Goal: Task Accomplishment & Management: Use online tool/utility

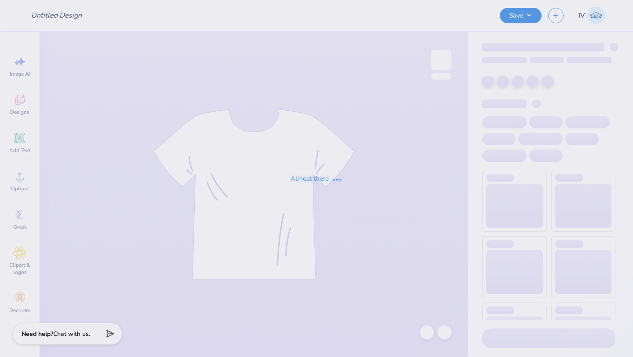
type input "[PERSON_NAME] [PERSON_NAME] : [GEOGRAPHIC_DATA]"
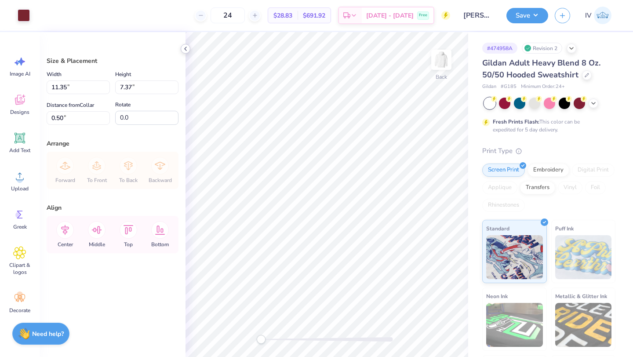
click at [184, 48] on icon at bounding box center [185, 48] width 7 height 7
click at [16, 137] on icon at bounding box center [20, 138] width 8 height 8
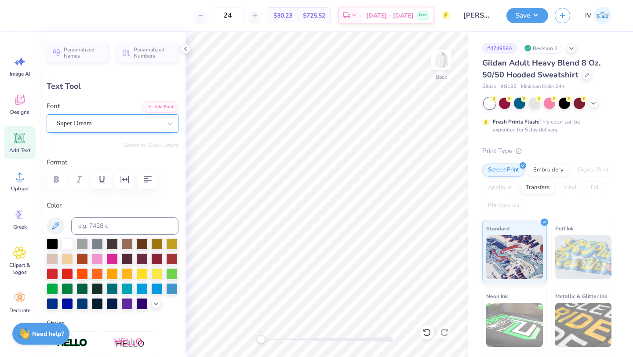
click at [136, 121] on div "Super Dream" at bounding box center [109, 123] width 106 height 14
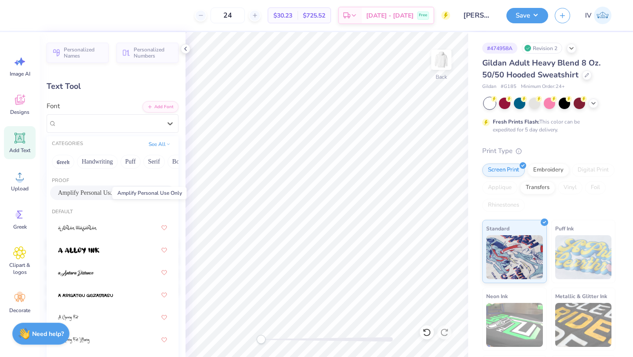
click at [93, 193] on span "Amplify Personal Use Only" at bounding box center [92, 192] width 69 height 9
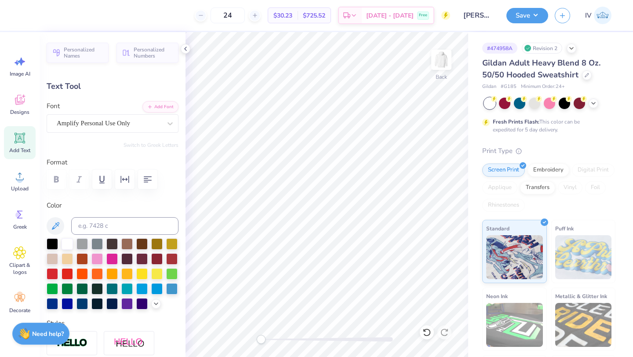
type textarea "p"
type textarea "Prove"
click at [155, 258] on div at bounding box center [156, 257] width 11 height 11
click at [105, 223] on input at bounding box center [124, 226] width 107 height 18
type input "188"
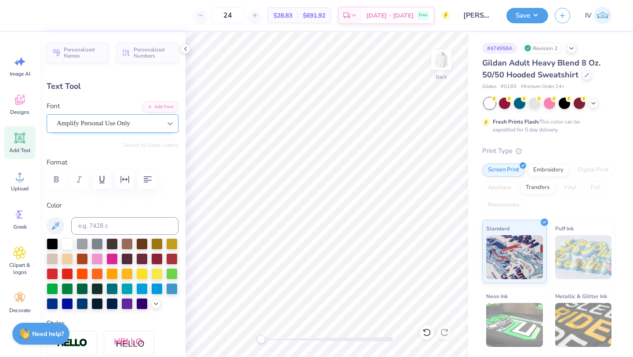
click at [167, 119] on icon at bounding box center [170, 123] width 9 height 9
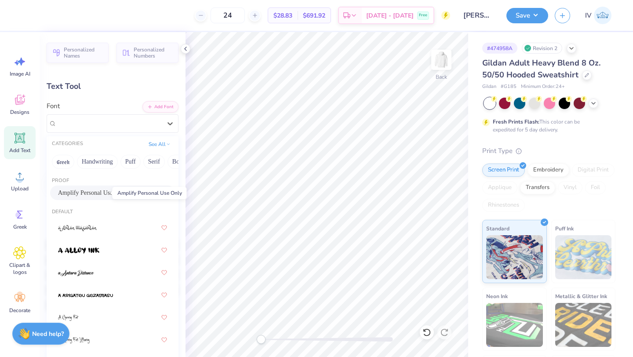
click at [87, 191] on span "Amplify Personal Use Only" at bounding box center [92, 192] width 69 height 9
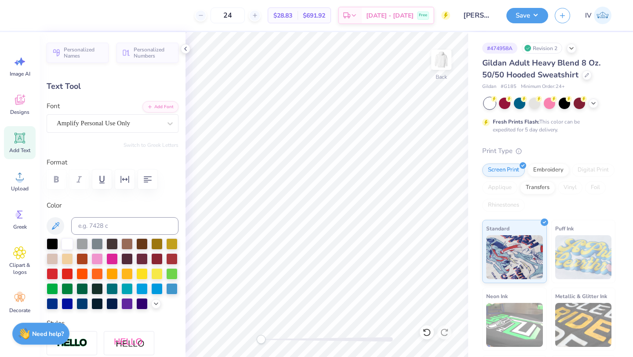
type input "2.08"
type input "0.84"
type input "4.50"
type textarea "Prov"
type input "1.75"
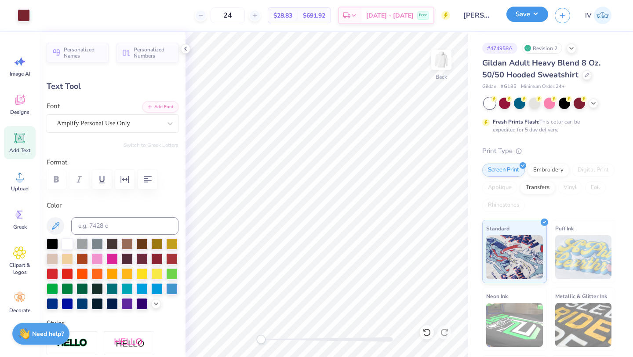
click at [525, 14] on button "Save" at bounding box center [527, 14] width 42 height 15
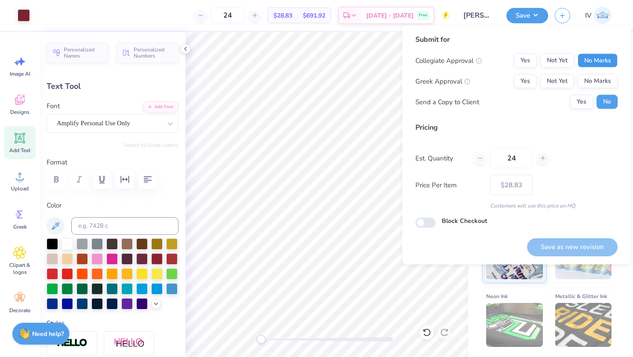
click at [590, 67] on button "No Marks" at bounding box center [598, 61] width 40 height 14
click at [593, 85] on button "No Marks" at bounding box center [598, 81] width 40 height 14
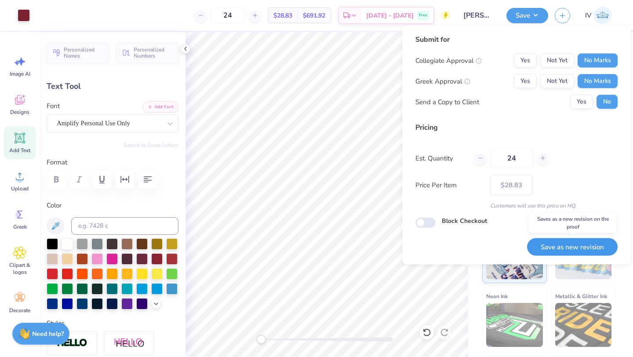
click at [575, 244] on button "Save as new revision" at bounding box center [572, 247] width 91 height 18
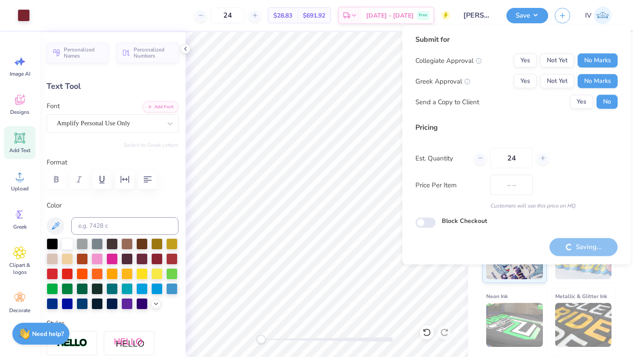
type input "$28.83"
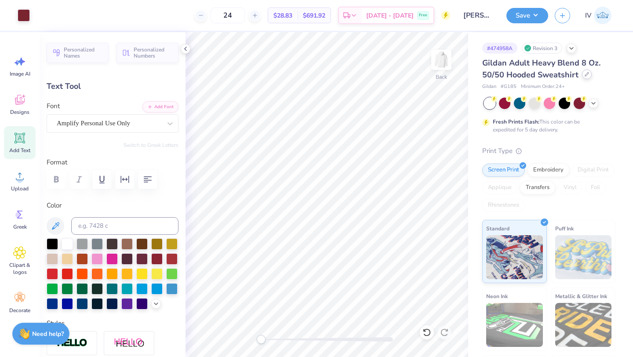
click at [585, 75] on icon at bounding box center [587, 74] width 4 height 4
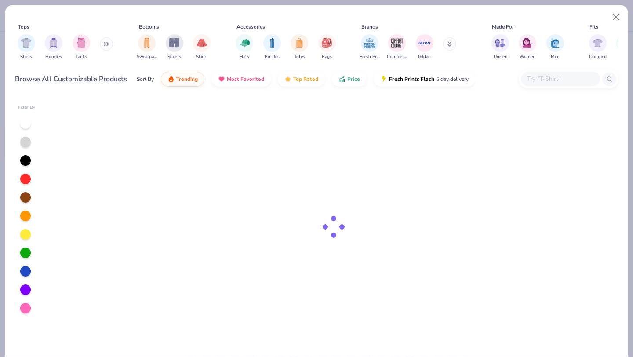
click at [551, 81] on input "text" at bounding box center [560, 79] width 68 height 10
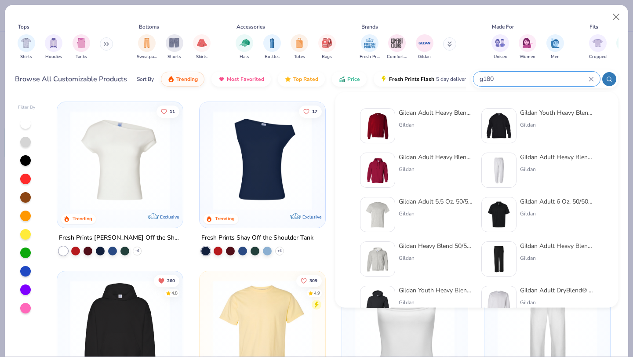
type input "g180"
click at [378, 124] on img at bounding box center [377, 125] width 27 height 27
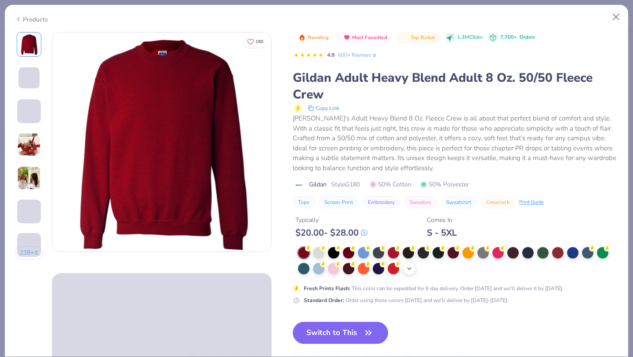
click at [404, 269] on div "+ 8" at bounding box center [409, 268] width 13 height 13
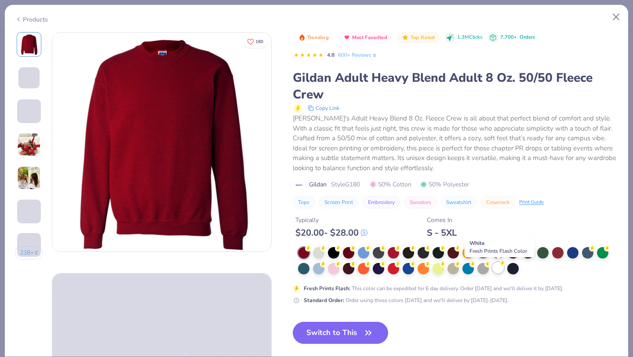
click at [496, 270] on div at bounding box center [497, 267] width 11 height 11
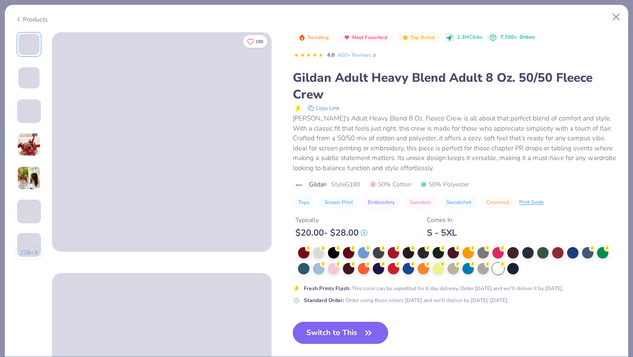
click at [345, 330] on button "Switch to This" at bounding box center [340, 333] width 95 height 22
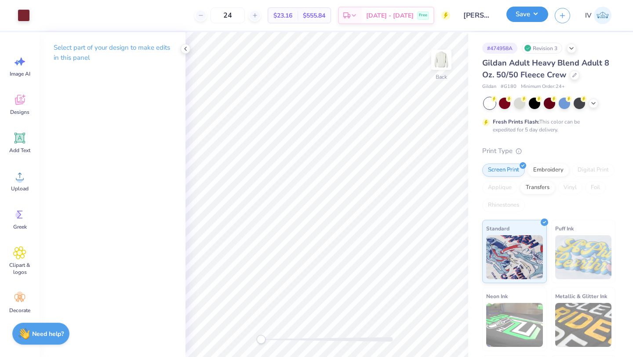
click at [525, 15] on button "Save" at bounding box center [527, 14] width 42 height 15
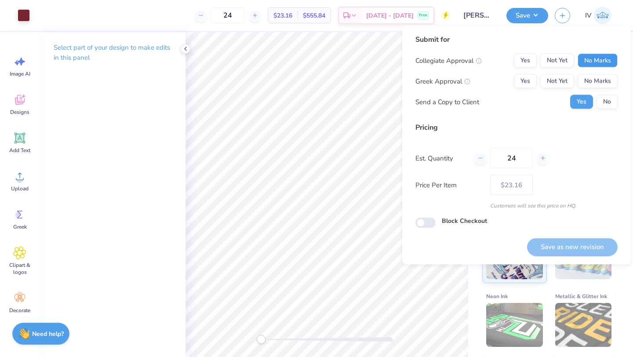
click at [600, 57] on button "No Marks" at bounding box center [598, 61] width 40 height 14
click at [595, 81] on button "No Marks" at bounding box center [598, 81] width 40 height 14
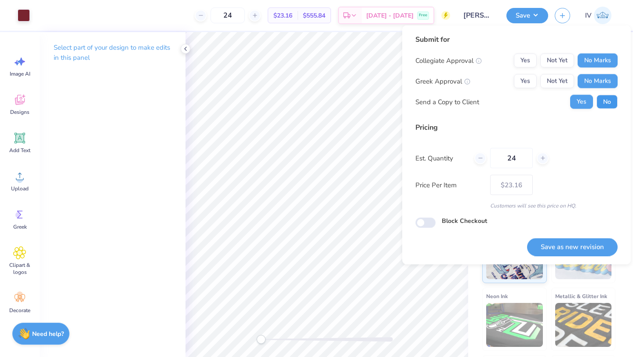
click at [604, 103] on button "No" at bounding box center [606, 102] width 21 height 14
click at [562, 248] on button "Save as new revision" at bounding box center [572, 247] width 91 height 18
type input "$23.16"
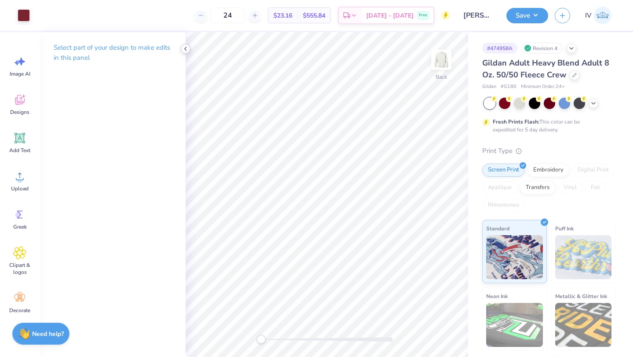
click at [185, 49] on polyline at bounding box center [186, 49] width 2 height 4
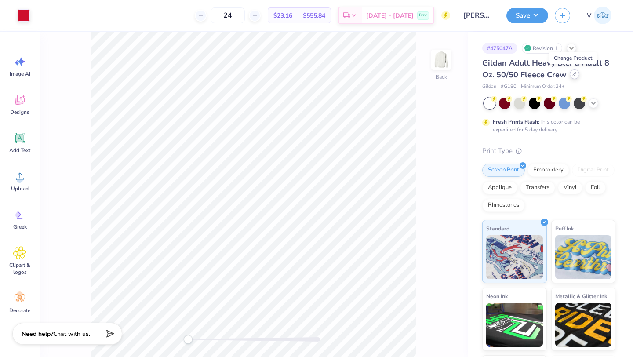
click at [572, 75] on icon at bounding box center [574, 74] width 4 height 4
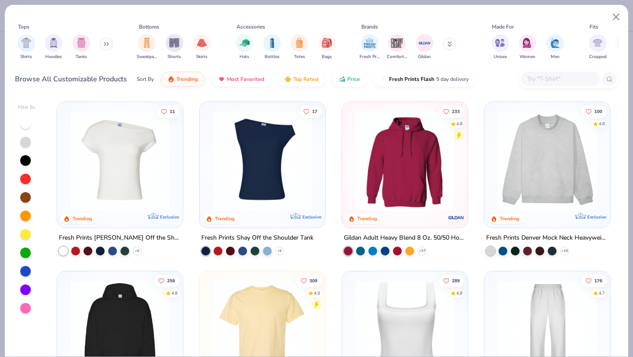
click at [545, 80] on input "text" at bounding box center [560, 79] width 68 height 10
click at [378, 186] on img at bounding box center [405, 160] width 108 height 99
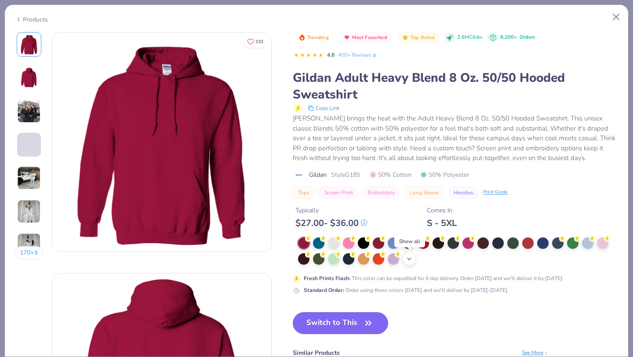
click at [407, 258] on icon at bounding box center [409, 258] width 7 height 7
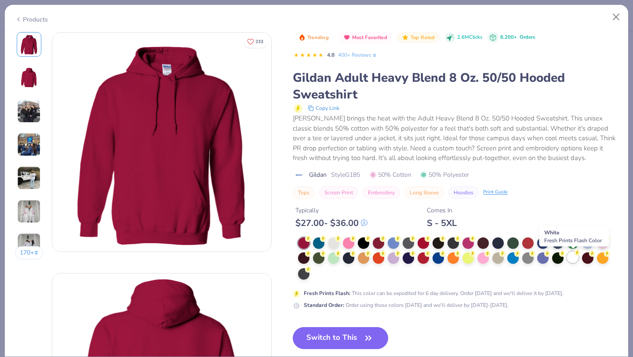
click at [575, 256] on icon at bounding box center [577, 253] width 6 height 6
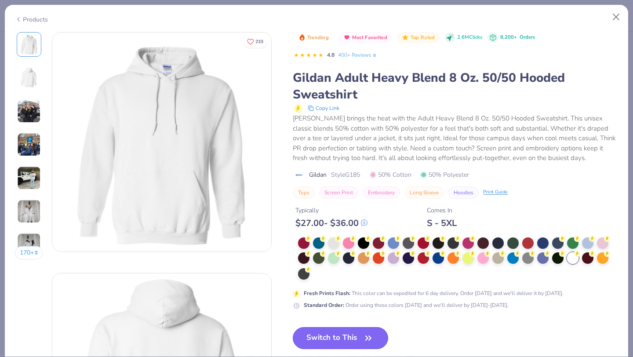
click at [324, 341] on button "Switch to This" at bounding box center [340, 338] width 95 height 22
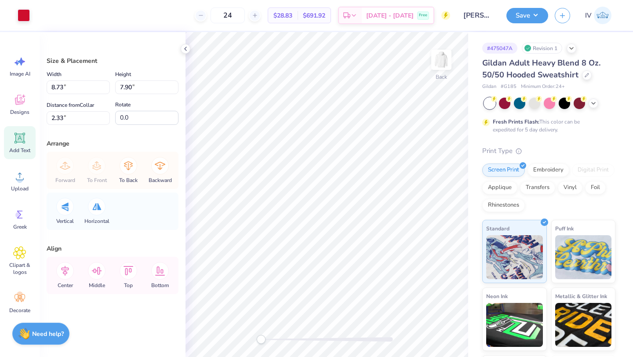
click at [22, 140] on icon at bounding box center [20, 138] width 8 height 8
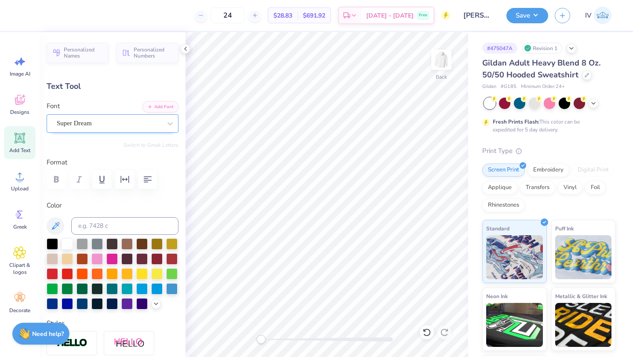
click at [93, 127] on div "Super Dream" at bounding box center [109, 123] width 106 height 14
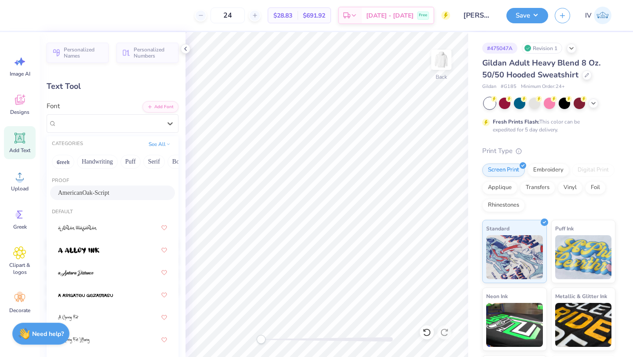
click at [99, 198] on div "AmericanOak-Script" at bounding box center [112, 192] width 125 height 15
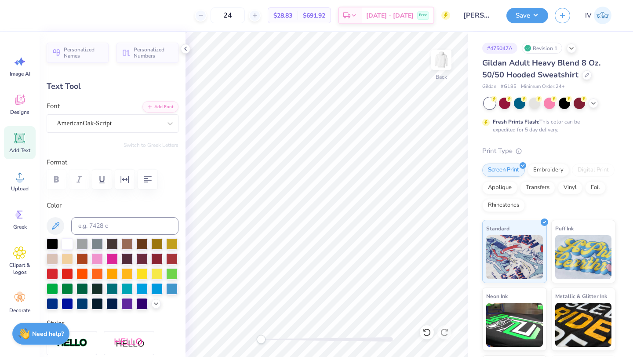
type textarea "Prov"
type input "7.39"
type input "2.74"
type input "5.88"
click at [185, 50] on polyline at bounding box center [186, 49] width 2 height 4
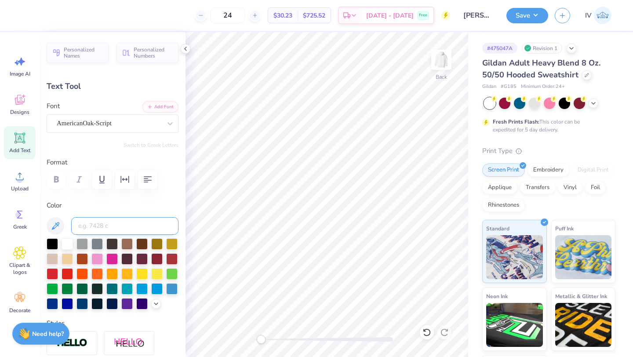
click at [98, 222] on input at bounding box center [124, 226] width 107 height 18
type input "186"
type input "1.26"
type input "4.35"
type input "1.62"
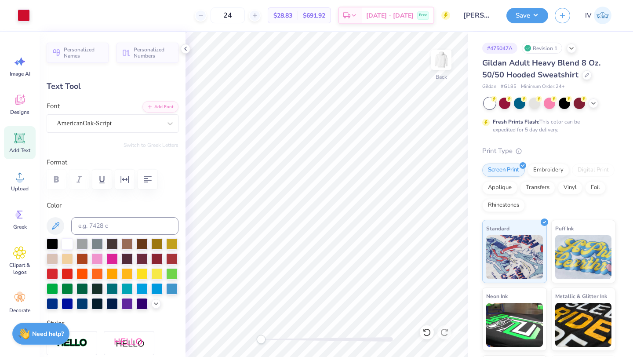
type input "3.00"
type input "3.77"
type input "1.40"
type input "3.22"
type input "3.00"
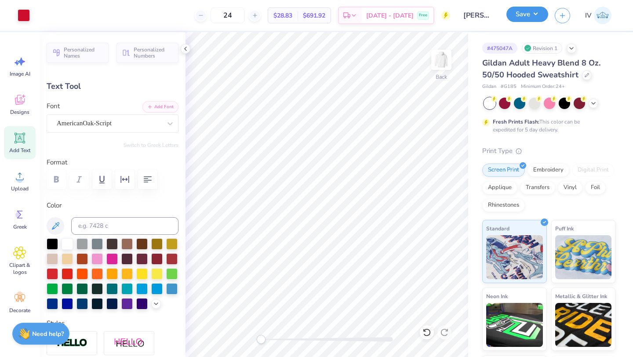
click at [524, 15] on button "Save" at bounding box center [527, 14] width 42 height 15
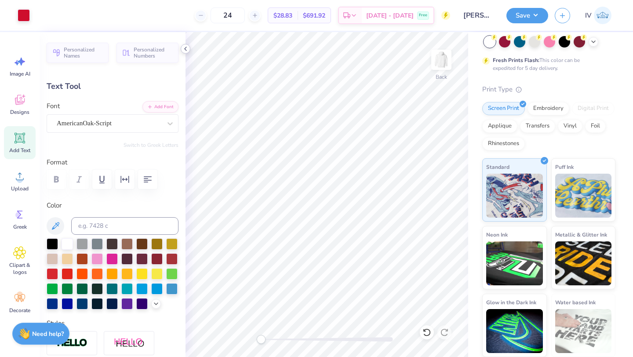
click at [186, 50] on icon at bounding box center [185, 48] width 7 height 7
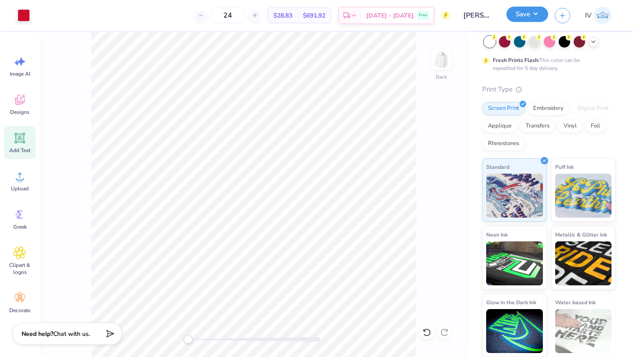
click at [531, 16] on button "Save" at bounding box center [527, 14] width 42 height 15
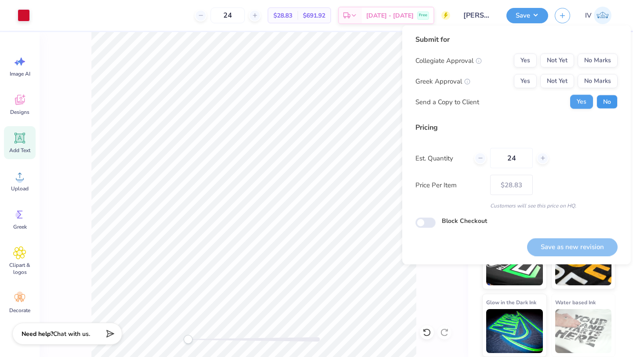
click at [602, 100] on button "No" at bounding box center [606, 102] width 21 height 14
click at [592, 60] on button "No Marks" at bounding box center [598, 61] width 40 height 14
click at [591, 76] on button "No Marks" at bounding box center [598, 81] width 40 height 14
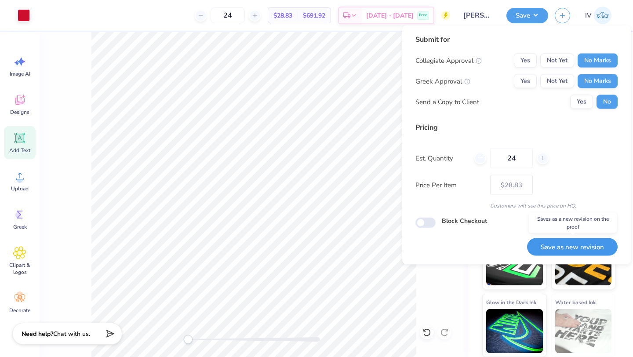
click at [556, 247] on button "Save as new revision" at bounding box center [572, 247] width 91 height 18
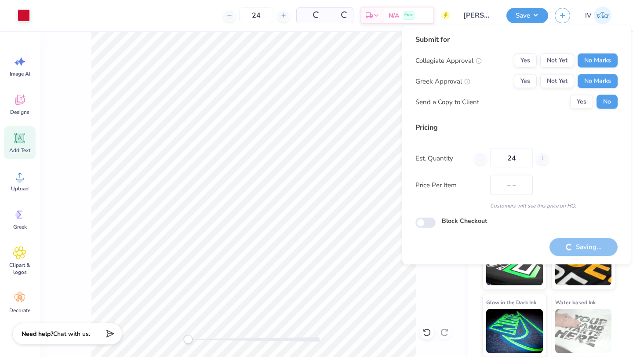
type input "$28.83"
